Goal: Task Accomplishment & Management: Manage account settings

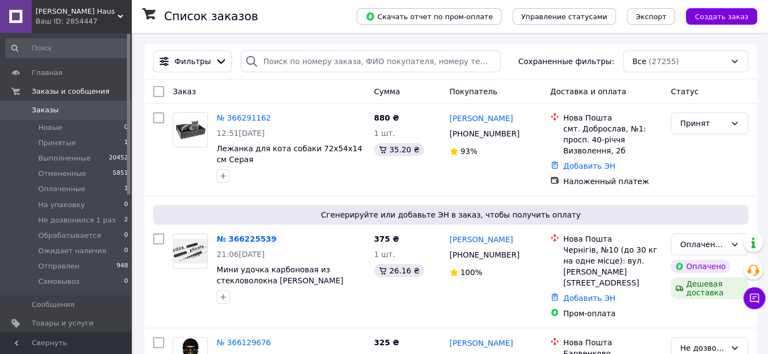
click at [61, 320] on span "Товары и услуги" at bounding box center [63, 323] width 62 height 10
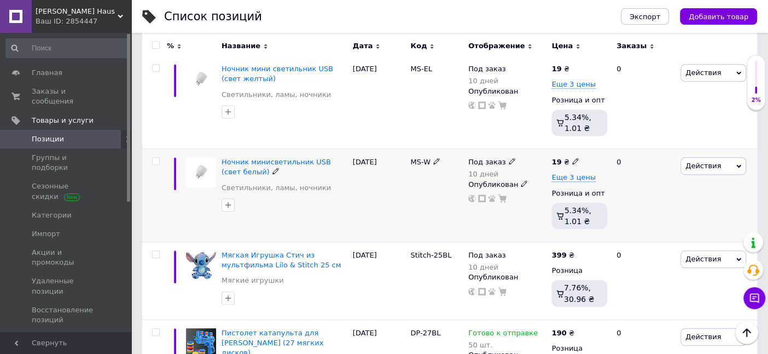
scroll to position [365, 0]
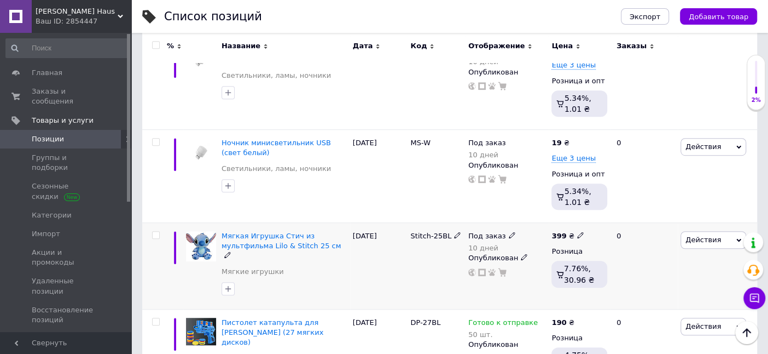
click at [509, 232] on use at bounding box center [512, 235] width 6 height 6
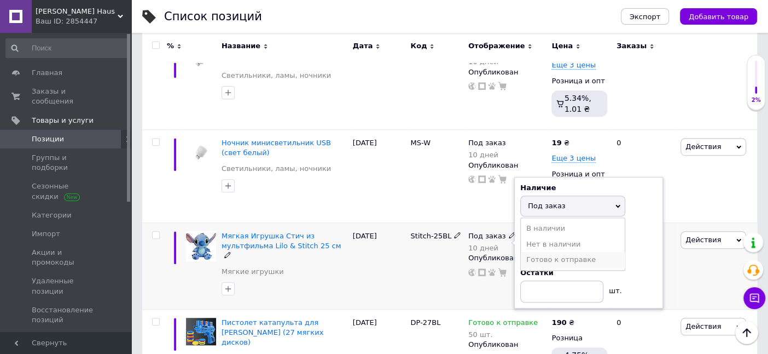
click at [547, 252] on li "Готово к отправке" at bounding box center [573, 259] width 104 height 15
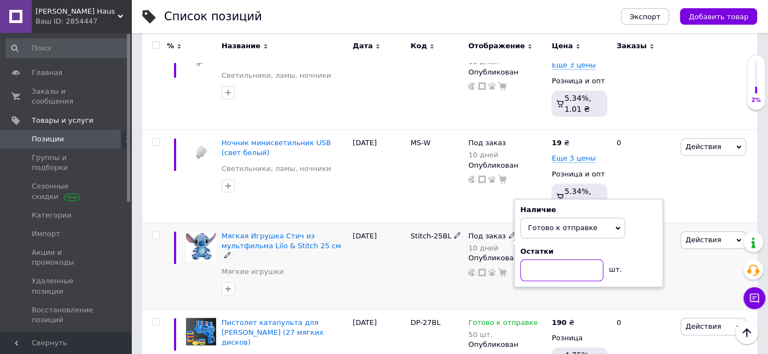
click at [556, 259] on input at bounding box center [562, 270] width 83 height 22
type input "40"
click at [355, 271] on div "08.10.2025" at bounding box center [379, 266] width 58 height 86
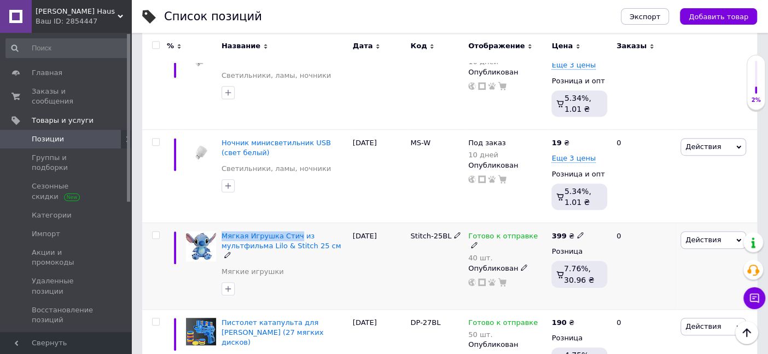
drag, startPoint x: 223, startPoint y: 217, endPoint x: 291, endPoint y: 217, distance: 67.9
click at [291, 223] on div "Мягкая Игрушка Стич из мультфильма Lilo & Stitch 25 см Мягкие игрушки" at bounding box center [284, 266] width 131 height 86
copy span "Мягкая Игрушка Стич"
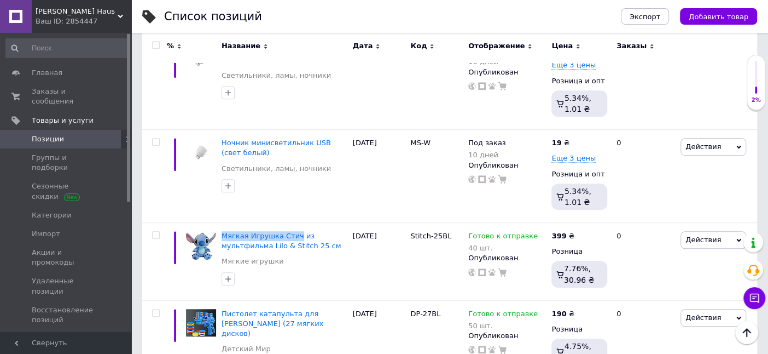
click at [86, 352] on span "Уведомления" at bounding box center [67, 357] width 70 height 10
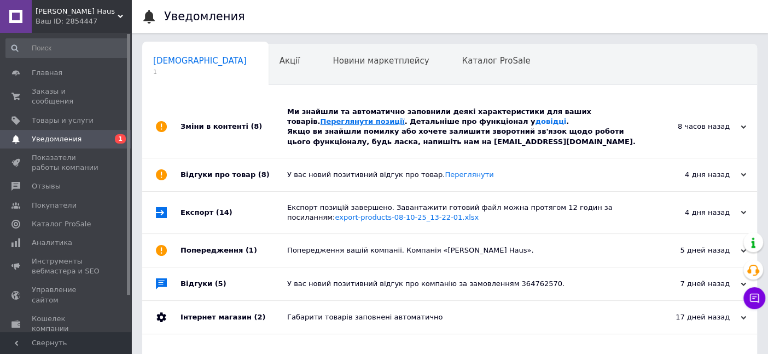
click at [404, 117] on link "Переглянути позиції" at bounding box center [362, 121] width 84 height 8
